Goal: Task Accomplishment & Management: Use online tool/utility

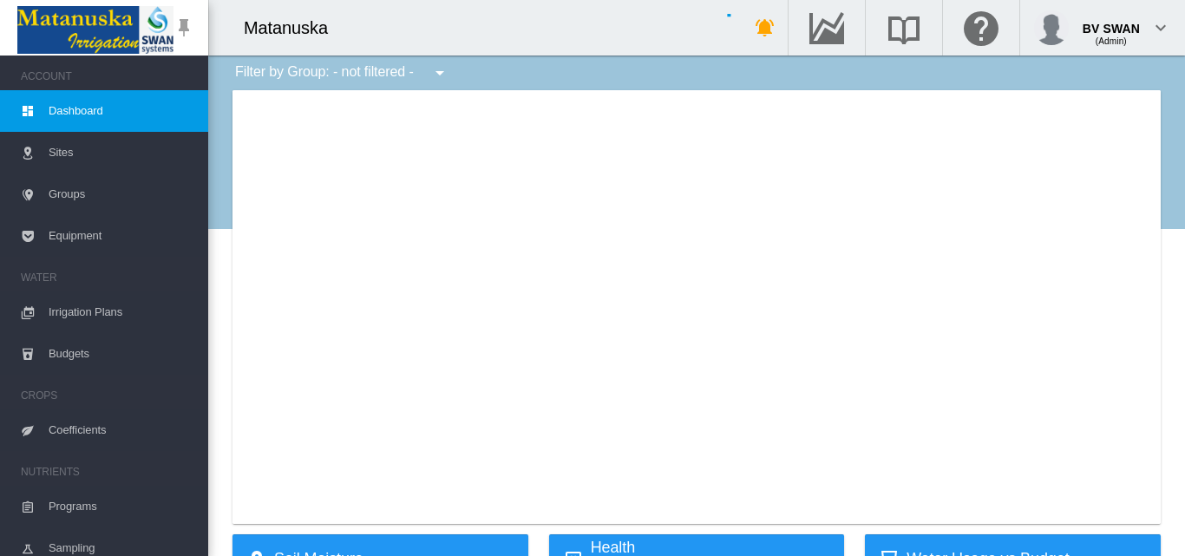
type input "**********"
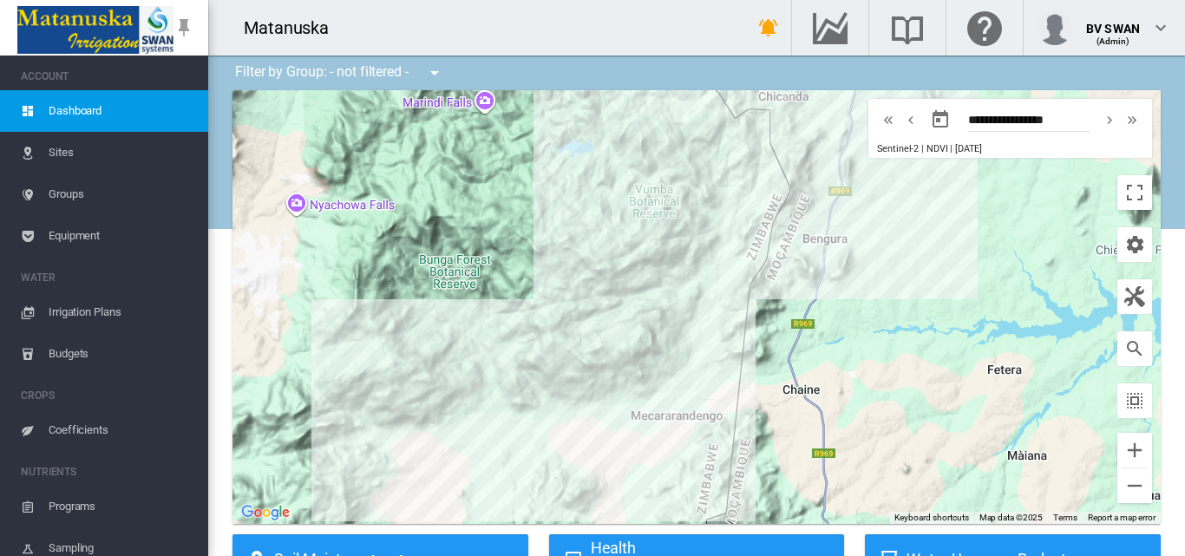
click at [97, 239] on span "Equipment" at bounding box center [122, 236] width 146 height 42
click at [77, 235] on span "Equipment" at bounding box center [122, 236] width 146 height 42
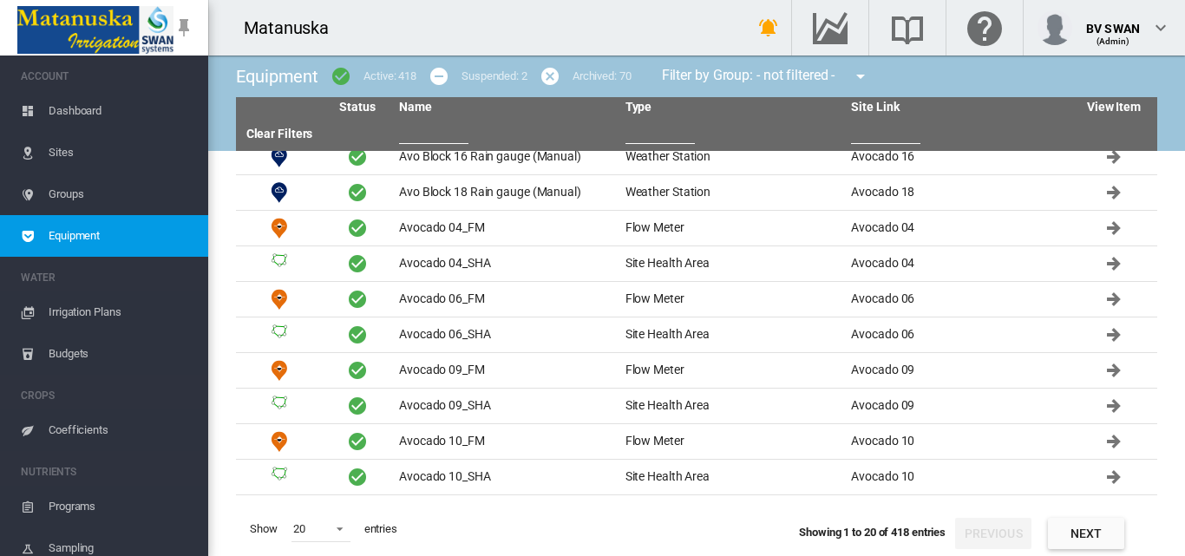
scroll to position [347, 0]
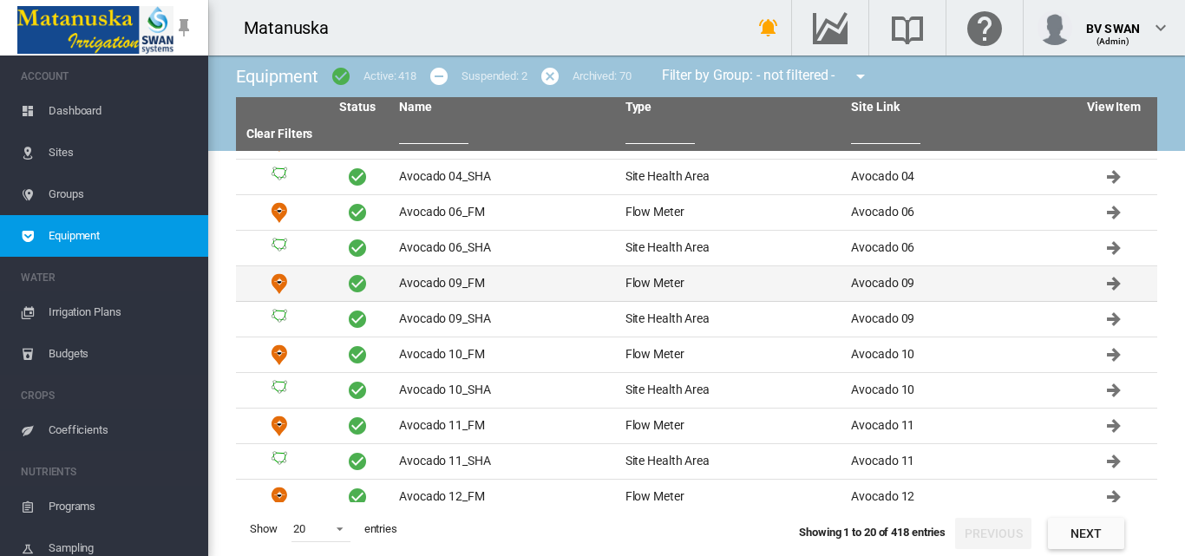
click at [560, 290] on td "Avocado 09_FM" at bounding box center [505, 283] width 226 height 35
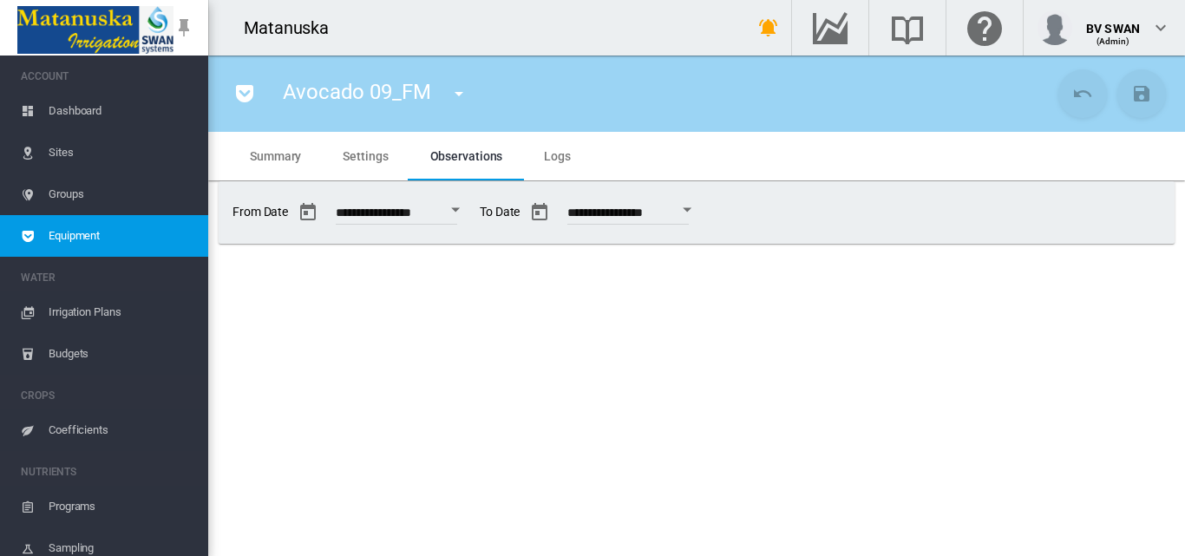
click at [356, 156] on span "Settings" at bounding box center [365, 156] width 45 height 14
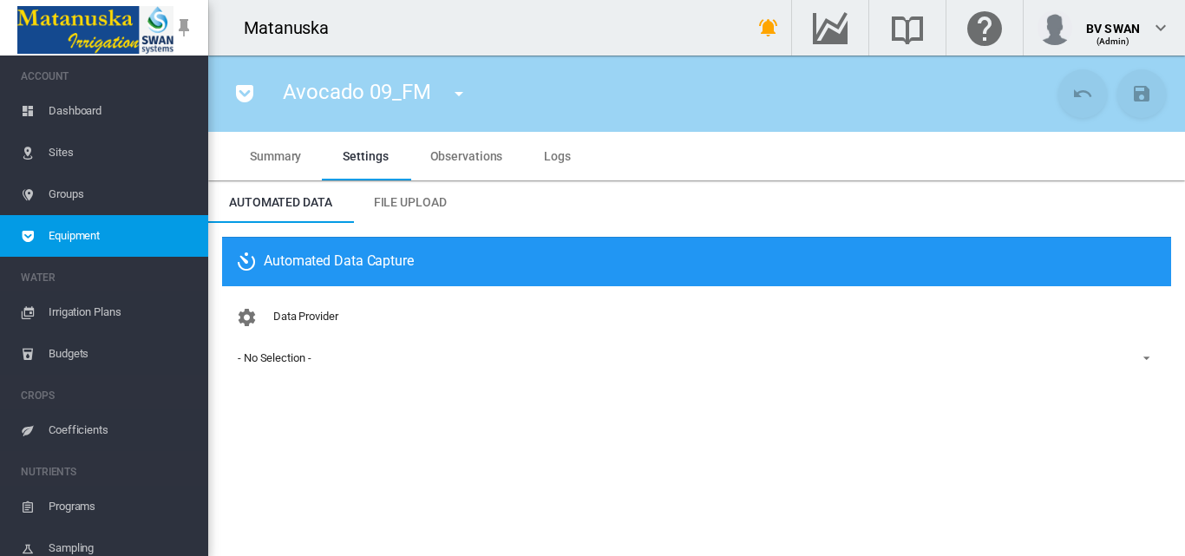
click at [407, 190] on md-tab-item "File Upload" at bounding box center [410, 202] width 114 height 42
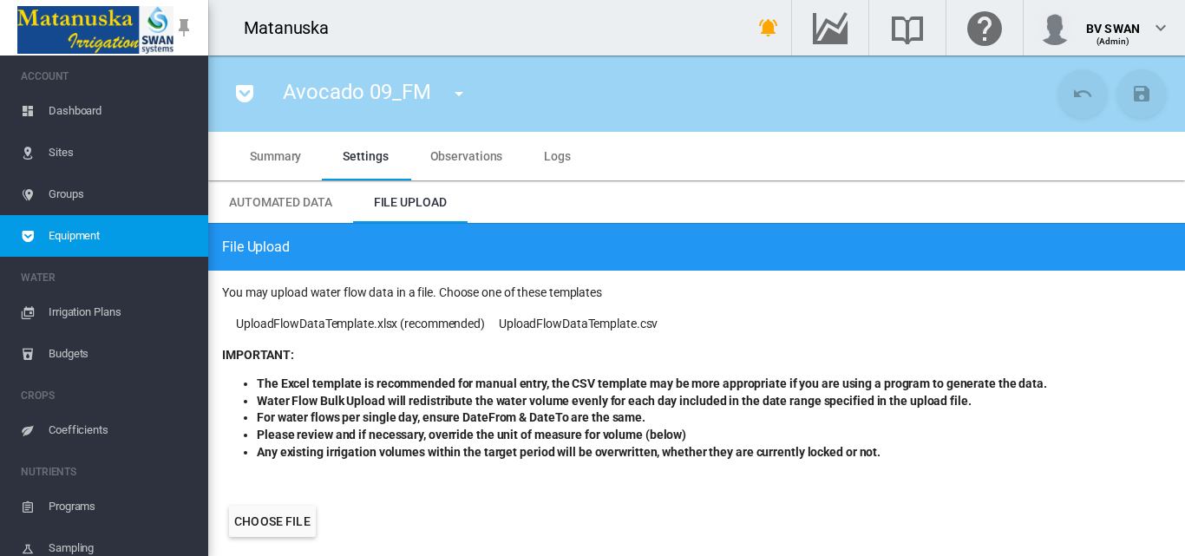
scroll to position [352, 0]
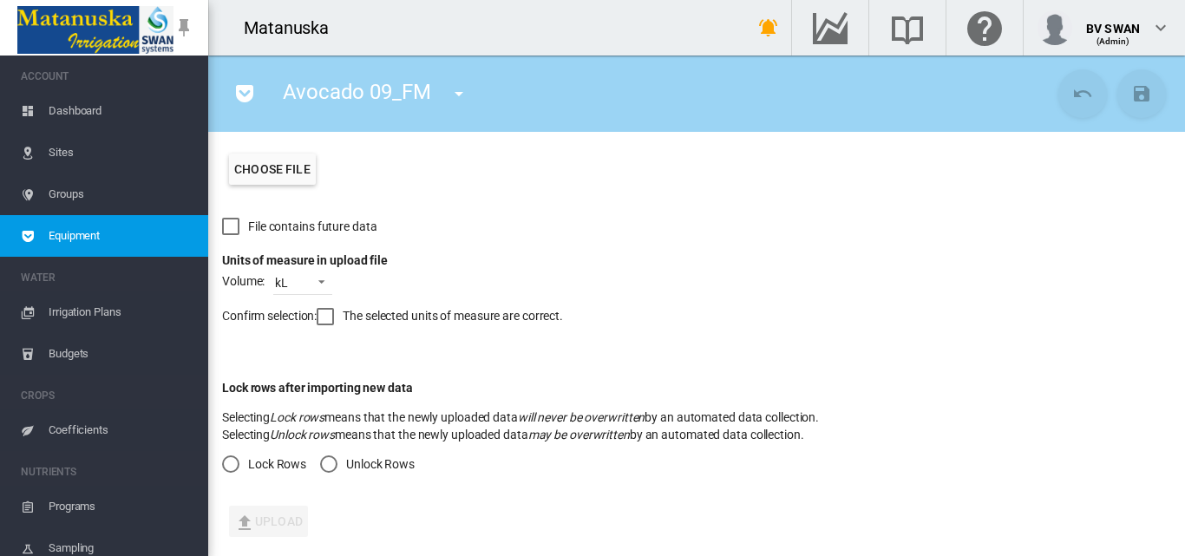
click at [325, 461] on div "Unlock Rows" at bounding box center [328, 463] width 17 height 17
click at [324, 319] on div at bounding box center [325, 316] width 17 height 17
click at [278, 166] on label "Choose file" at bounding box center [272, 169] width 87 height 31
click at [0, 0] on input "Choose file" at bounding box center [0, 0] width 0 height 0
click at [271, 166] on label "Choose file" at bounding box center [272, 169] width 87 height 31
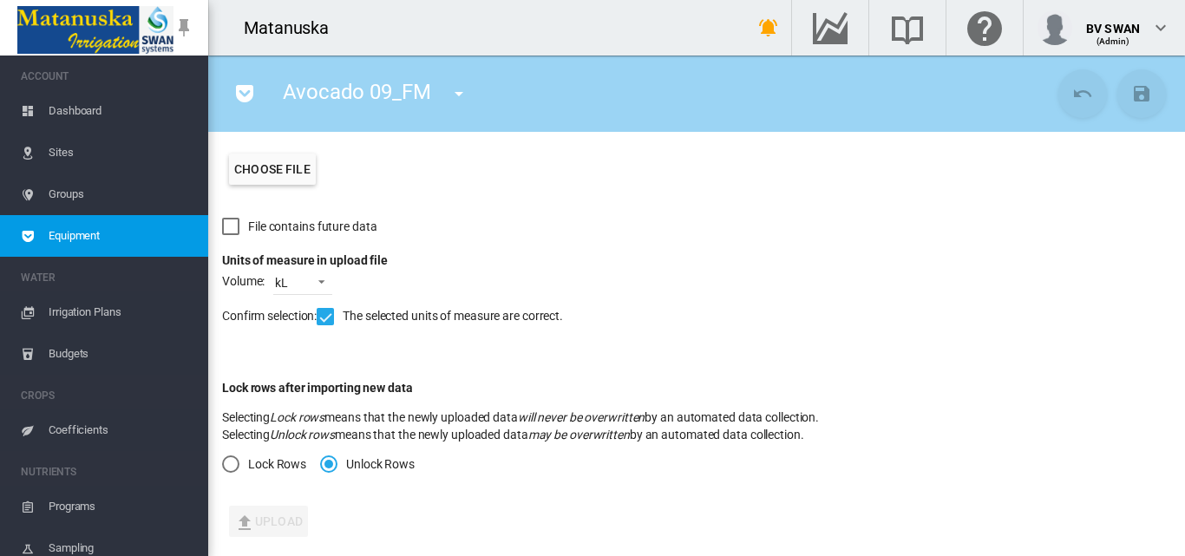
click at [0, 0] on input "Choose file" at bounding box center [0, 0] width 0 height 0
click at [289, 524] on button "Upload" at bounding box center [268, 521] width 79 height 31
click at [56, 115] on span "Dashboard" at bounding box center [122, 111] width 146 height 42
